Goal: Information Seeking & Learning: Check status

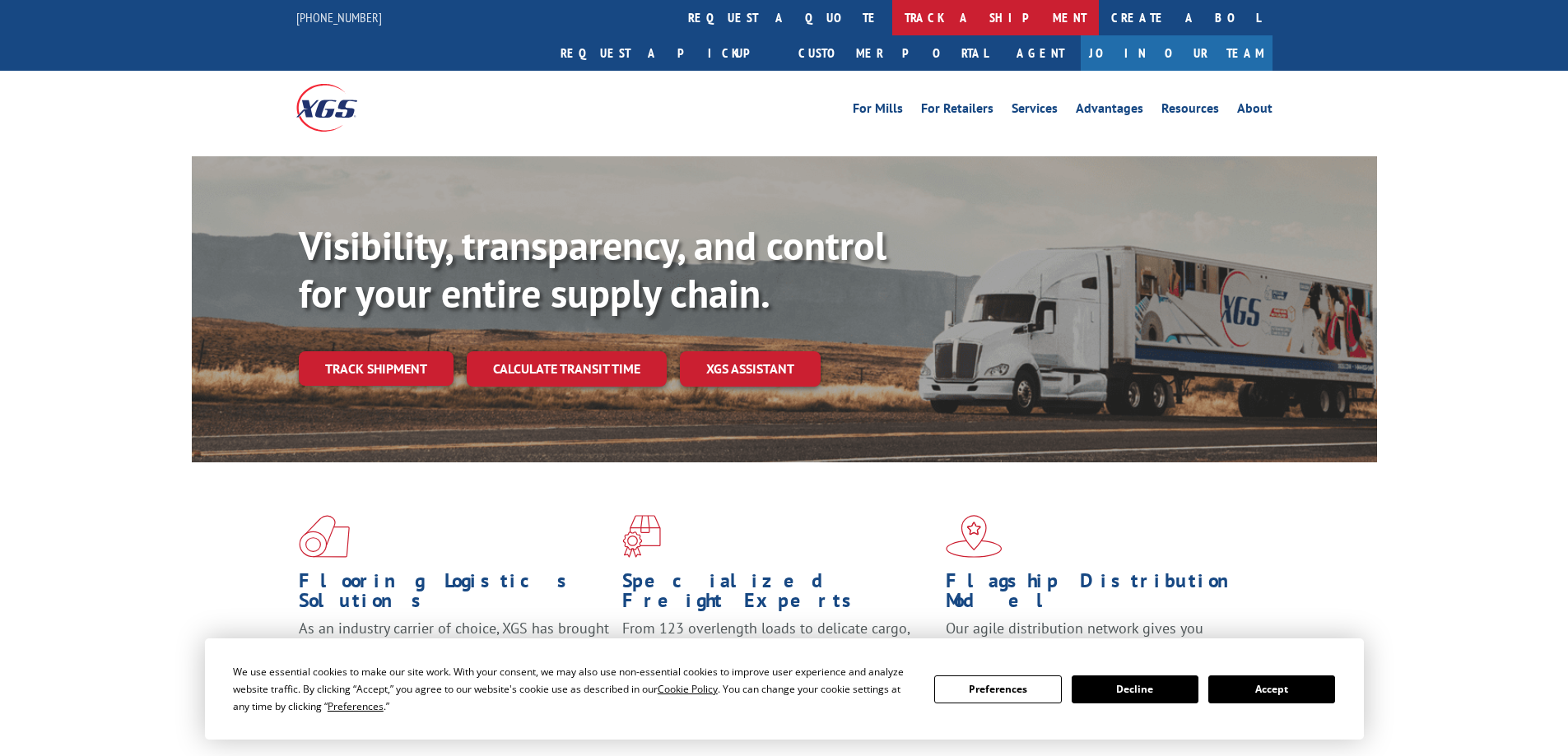
click at [893, 17] on link "track a shipment" at bounding box center [995, 18] width 206 height 36
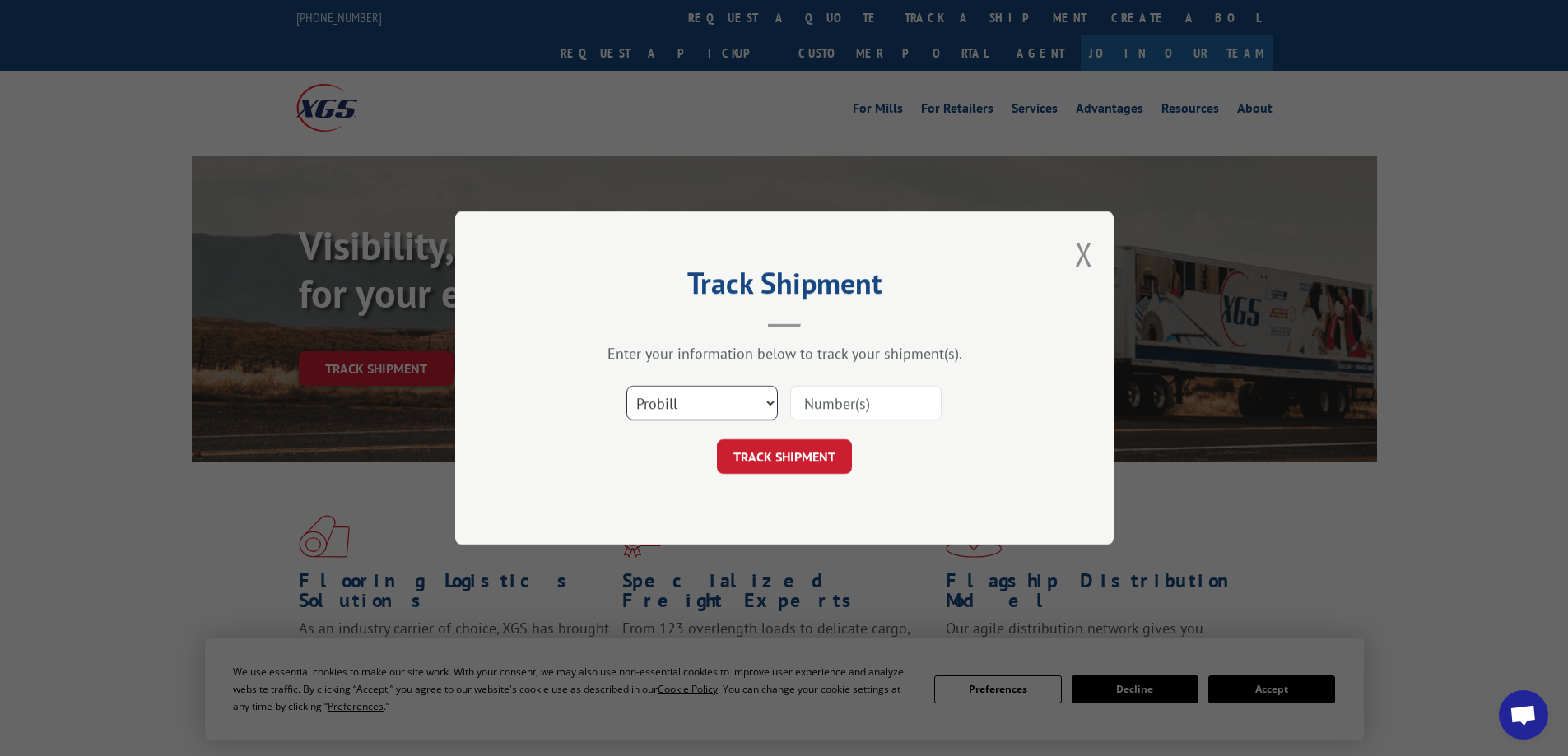
click at [699, 411] on select "Select category... Probill BOL PO" at bounding box center [702, 402] width 151 height 35
select select "bol"
click at [627, 385] on select "Select category... Probill BOL PO" at bounding box center [702, 402] width 151 height 35
click at [856, 415] on input at bounding box center [866, 402] width 151 height 35
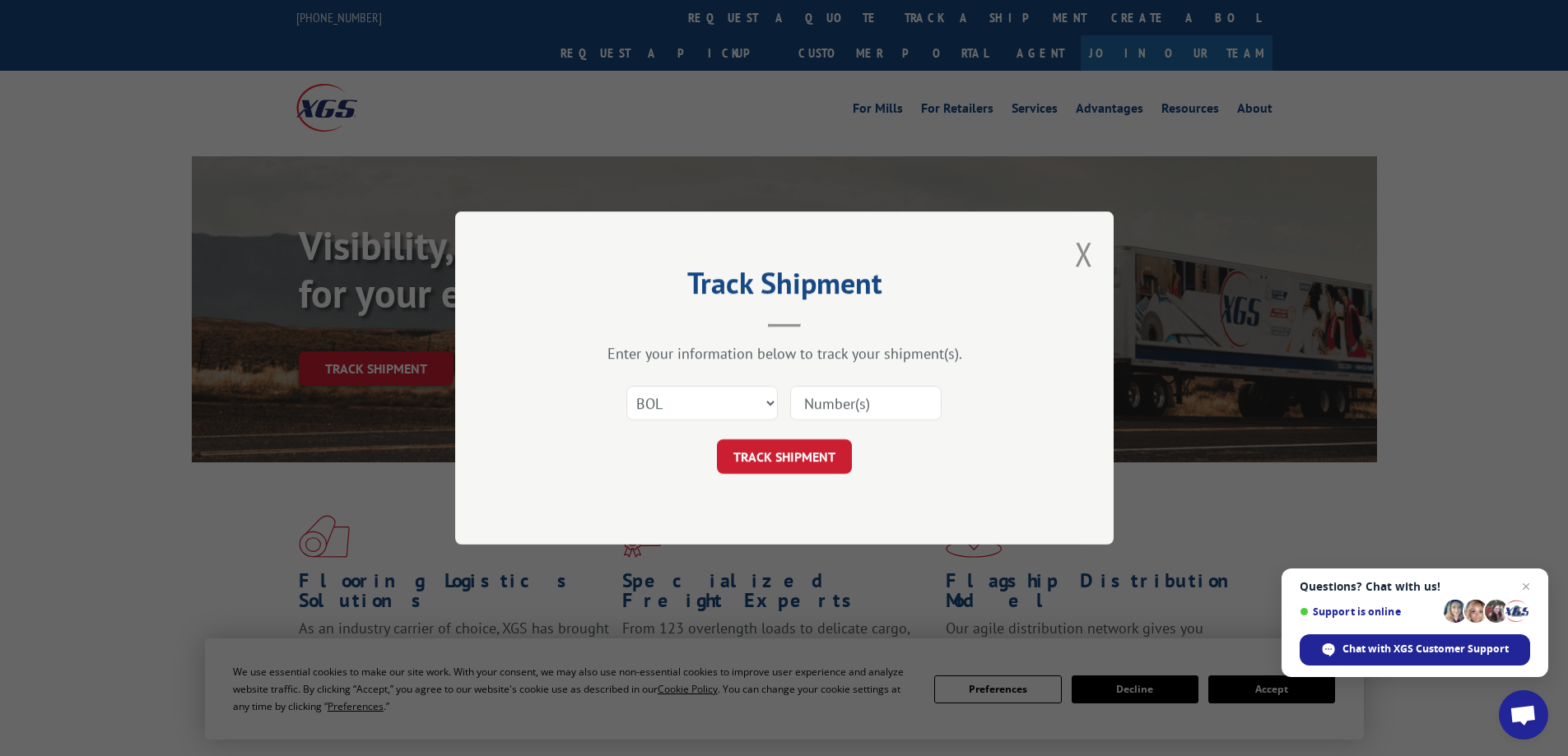
paste input "976990"
type input "976990"
click at [820, 447] on button "TRACK SHIPMENT" at bounding box center [784, 456] width 134 height 35
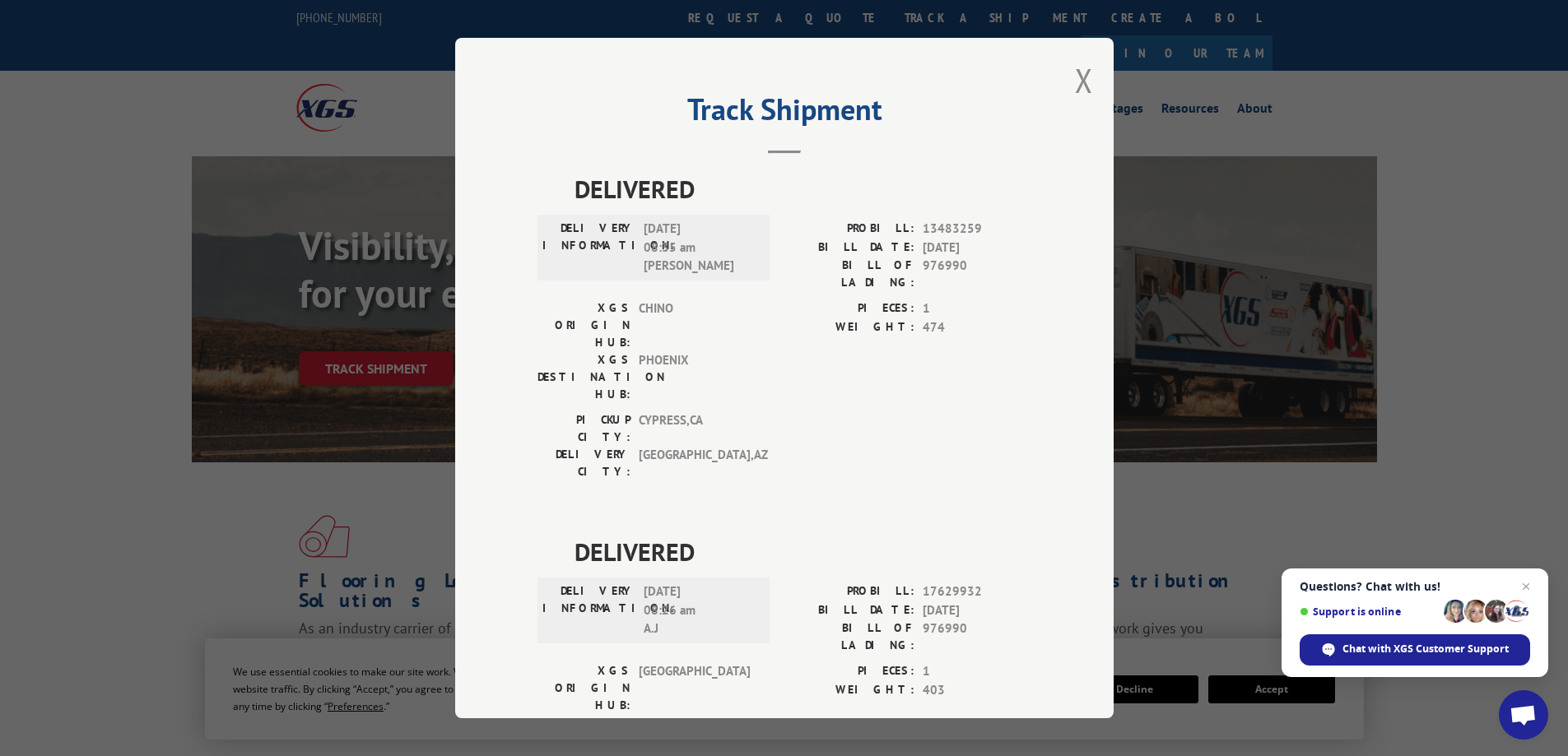
scroll to position [80, 0]
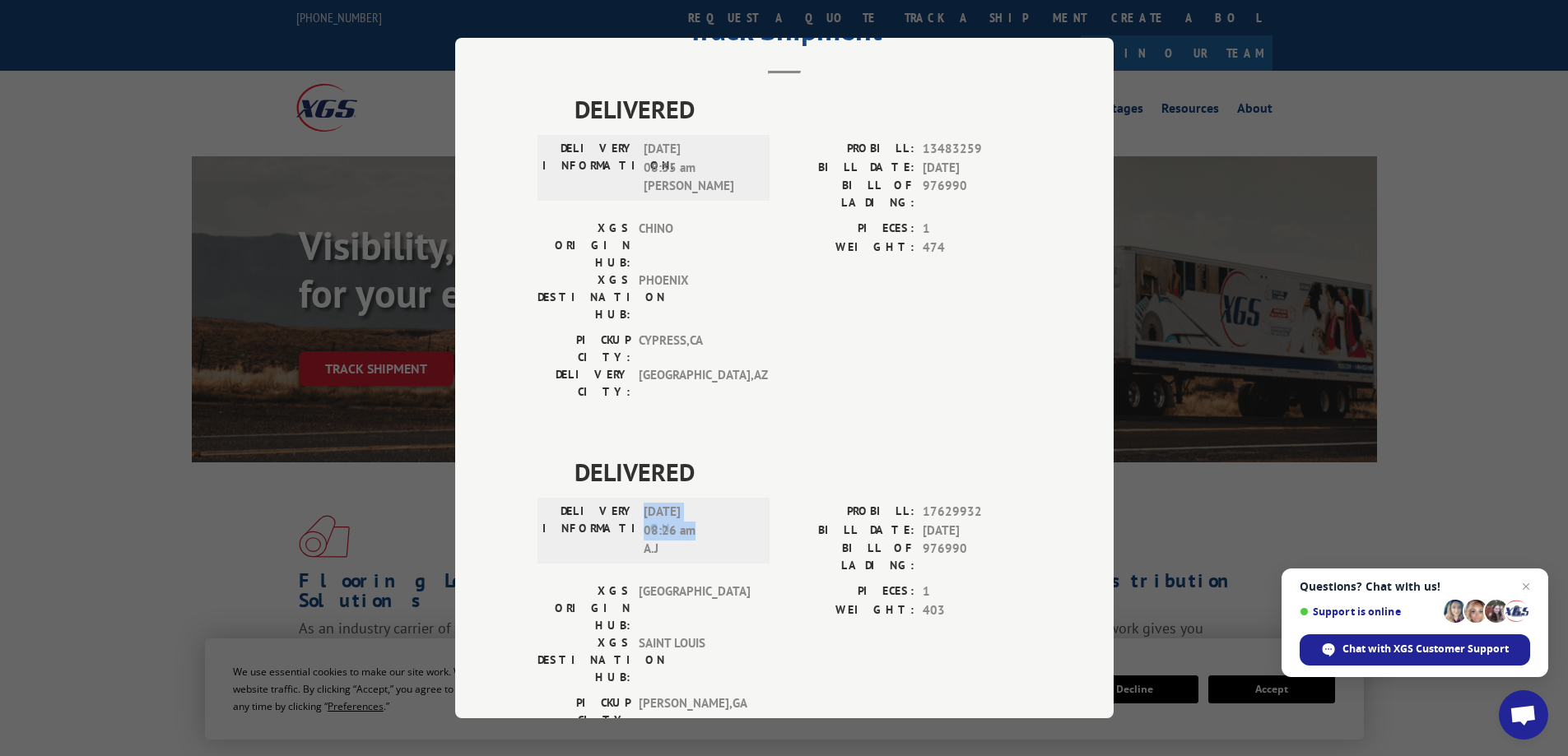
drag, startPoint x: 653, startPoint y: 452, endPoint x: 636, endPoint y: 439, distance: 21.4
click at [636, 503] on div "DELIVERY INFORMATION: [DATE] 08:26 am A.J" at bounding box center [653, 531] width 222 height 56
copy span "[DATE] 08:26 am"
